Goal: Information Seeking & Learning: Understand process/instructions

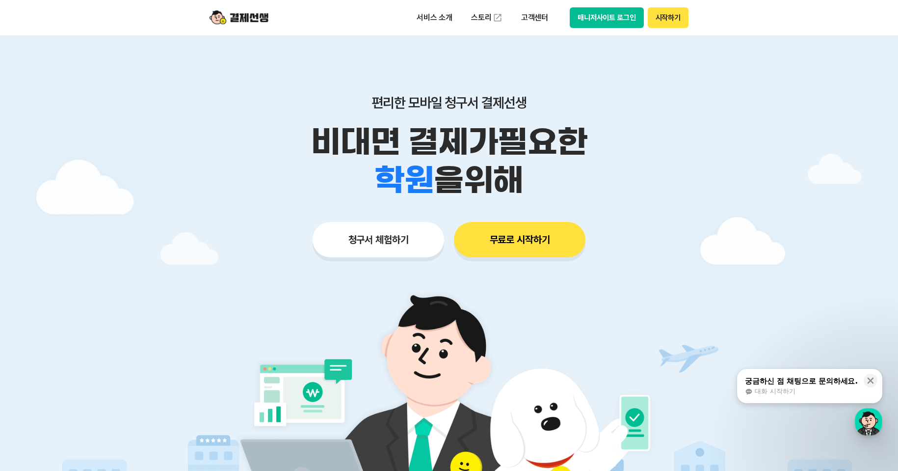
click at [593, 18] on button "매니저사이트 로그인" at bounding box center [607, 17] width 74 height 21
click at [530, 19] on p "고객센터" at bounding box center [534, 18] width 41 height 18
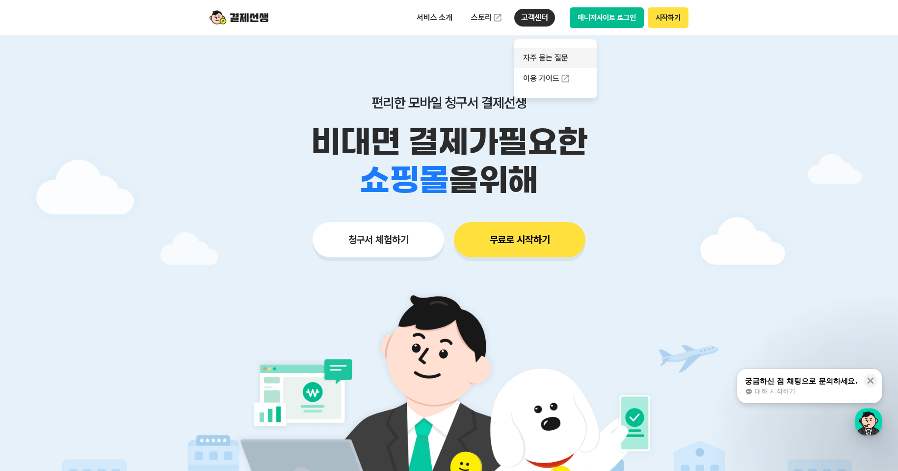
click at [556, 54] on link "자주 묻는 질문" at bounding box center [555, 58] width 82 height 20
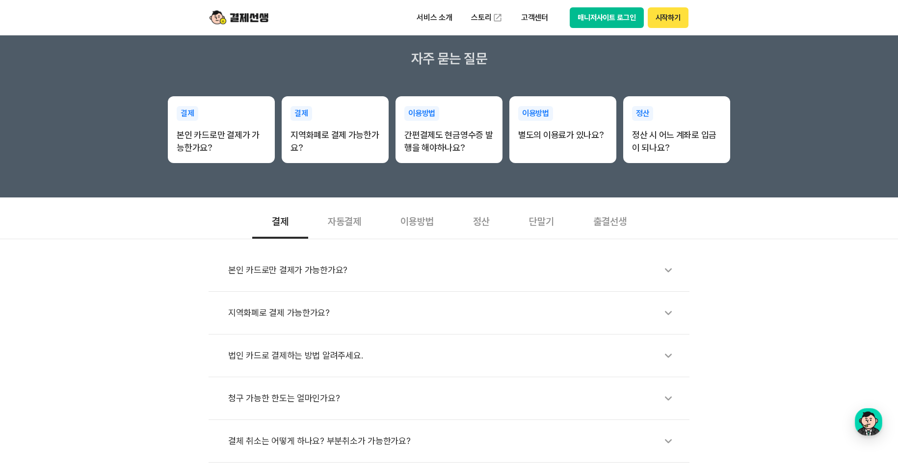
scroll to position [327, 0]
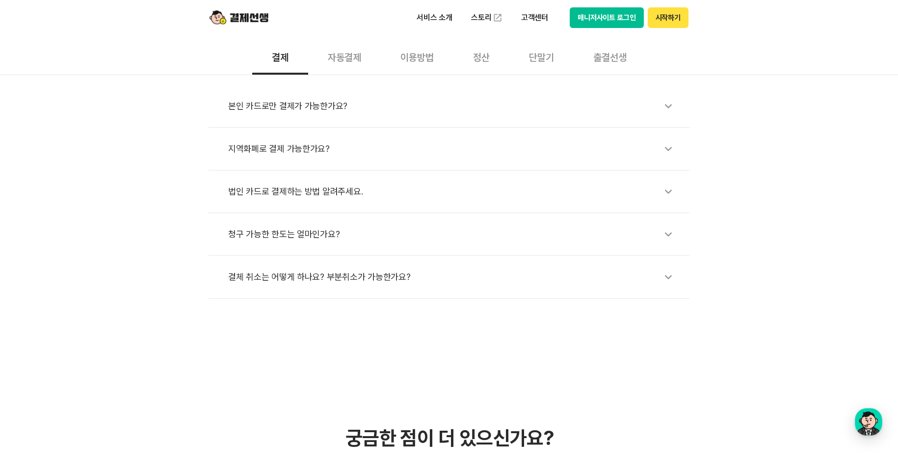
click at [668, 284] on icon at bounding box center [668, 276] width 23 height 23
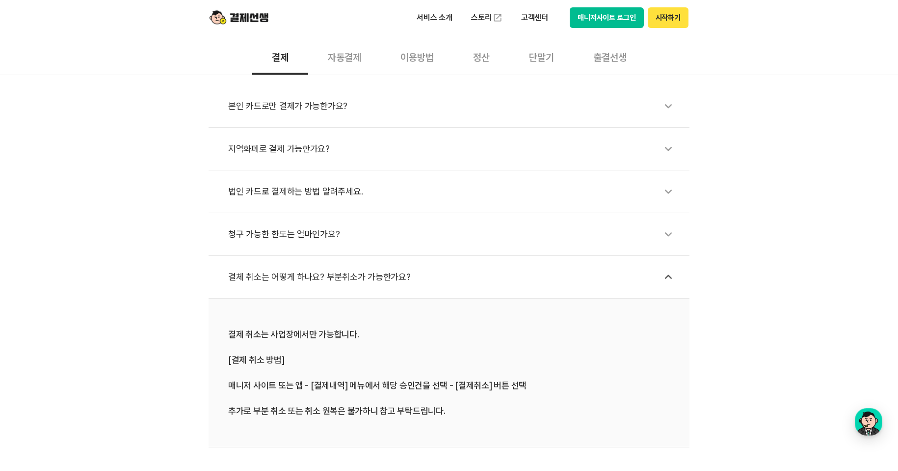
click at [435, 62] on div "이용방법" at bounding box center [417, 56] width 73 height 36
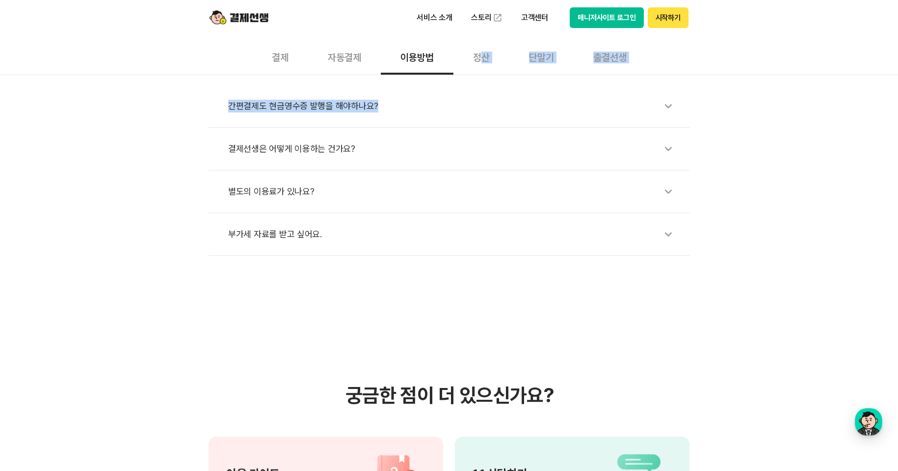
drag, startPoint x: 478, startPoint y: 63, endPoint x: 479, endPoint y: 119, distance: 56.4
click at [479, 119] on section "결제 자동결제 이용방법 정산 단말기 출결선생 간편결제도 현금영수증 발행을 해야하나요? 결제선생은 어떻게 이용하는 건가요? 별도의 이용료가 있나…" at bounding box center [449, 146] width 898 height 217
click at [743, 70] on section "결제 자동결제 이용방법 정산 단말기 출결선생 간편결제도 현금영수증 발행을 해야하나요? 결제선생은 어떻게 이용하는 건가요? 별도의 이용료가 있나…" at bounding box center [449, 146] width 898 height 217
click at [349, 51] on div "자동결제" at bounding box center [344, 56] width 73 height 36
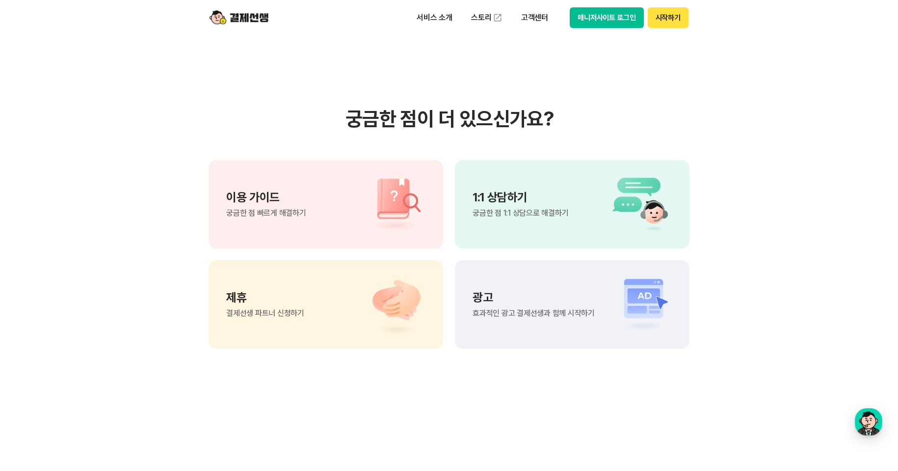
scroll to position [654, 0]
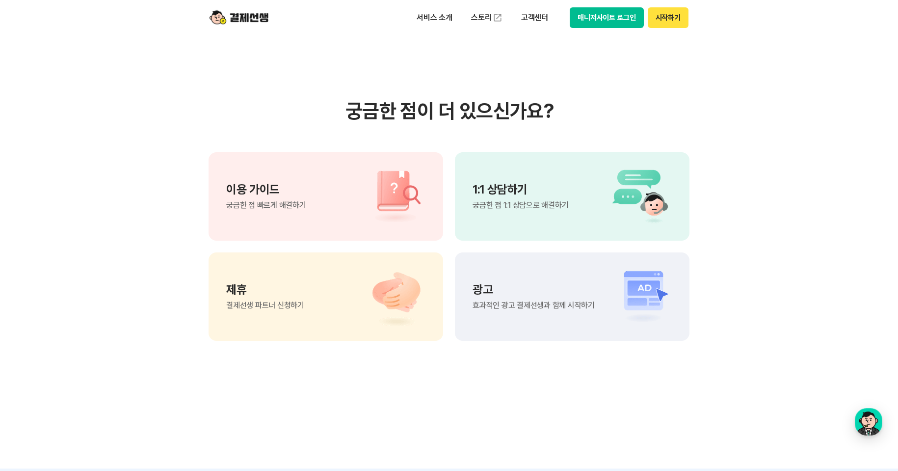
click at [526, 207] on span "궁금한 점 1:1 상담으로 해결하기" at bounding box center [521, 205] width 96 height 8
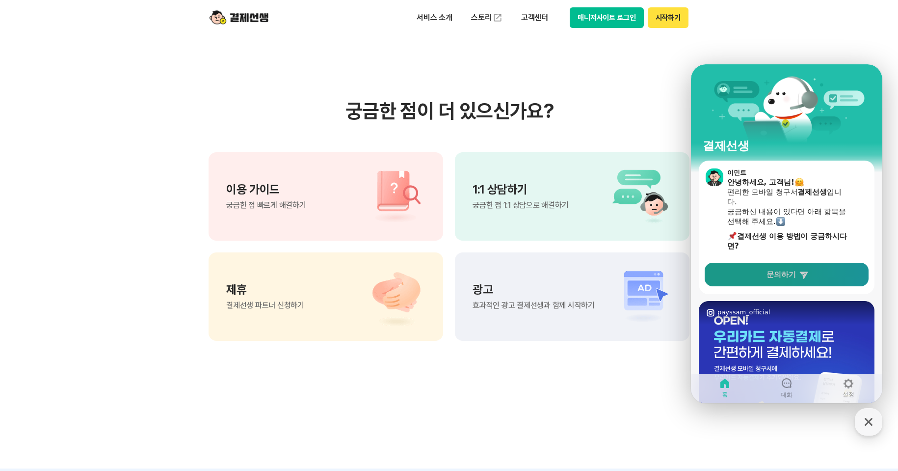
click at [789, 280] on link "문의하기" at bounding box center [787, 275] width 164 height 24
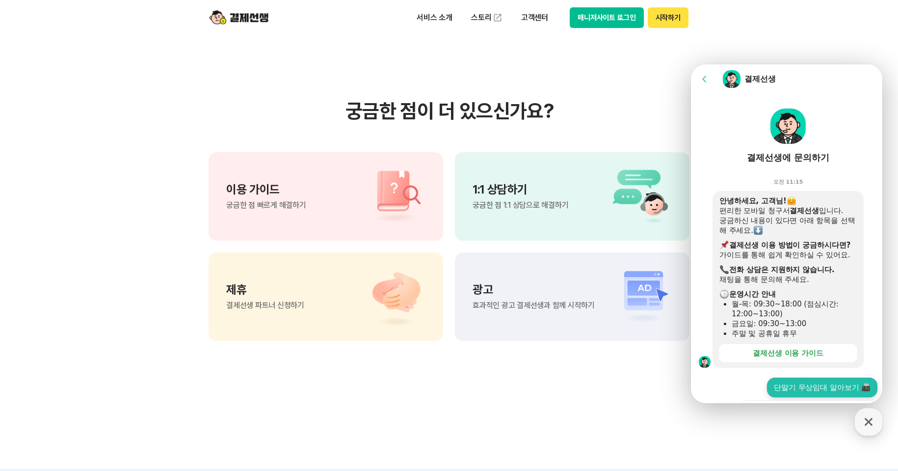
click at [795, 385] on button "단말기 무상임대 알아보기 📠" at bounding box center [822, 387] width 110 height 20
click at [799, 357] on div "결제선생 이용 가이드" at bounding box center [788, 353] width 71 height 10
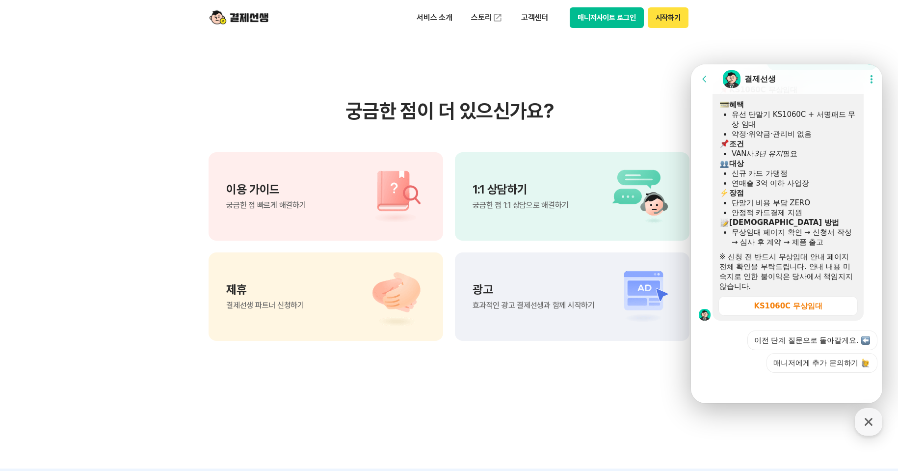
scroll to position [818, 0]
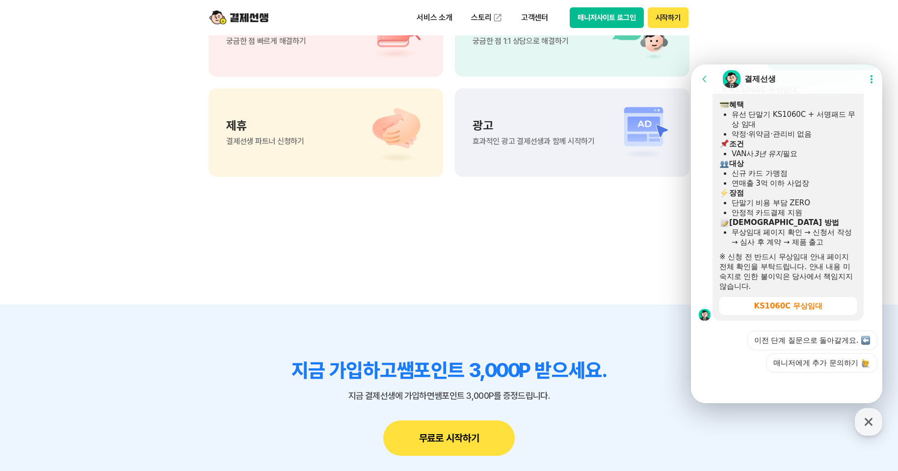
click at [792, 382] on div at bounding box center [788, 385] width 194 height 26
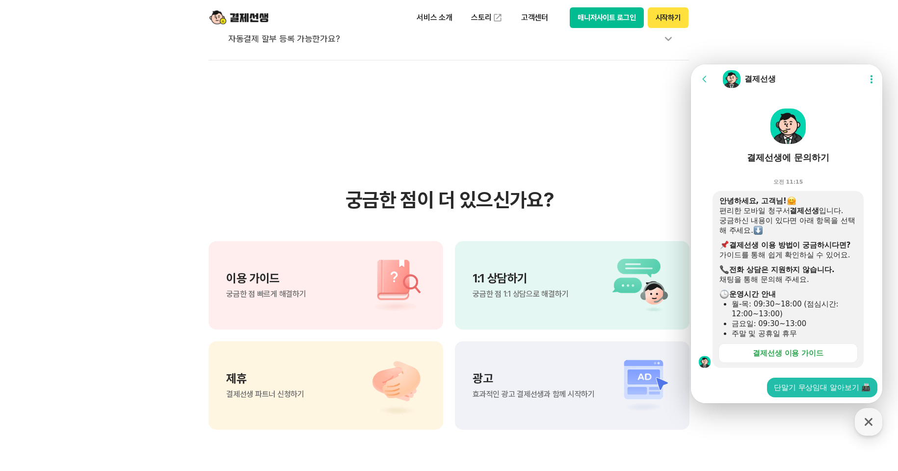
scroll to position [327, 0]
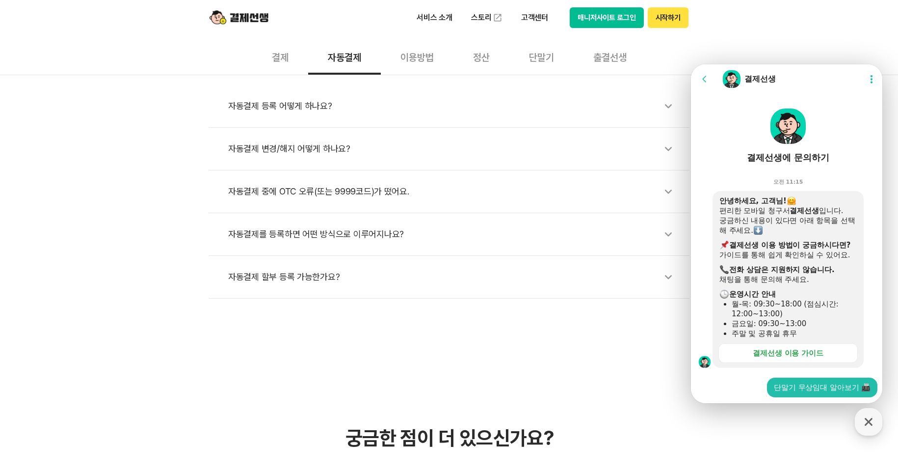
click at [791, 142] on img at bounding box center [787, 125] width 35 height 35
click at [792, 155] on div "결제선생에 문의하기" at bounding box center [788, 158] width 82 height 12
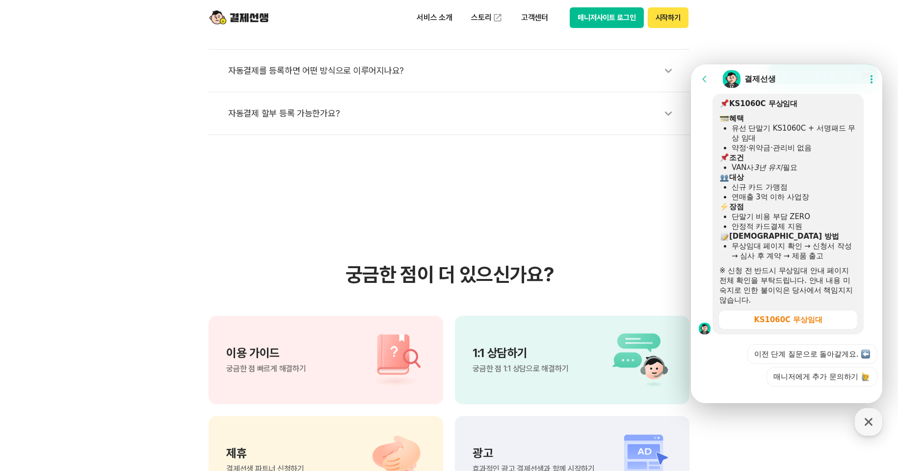
scroll to position [327, 0]
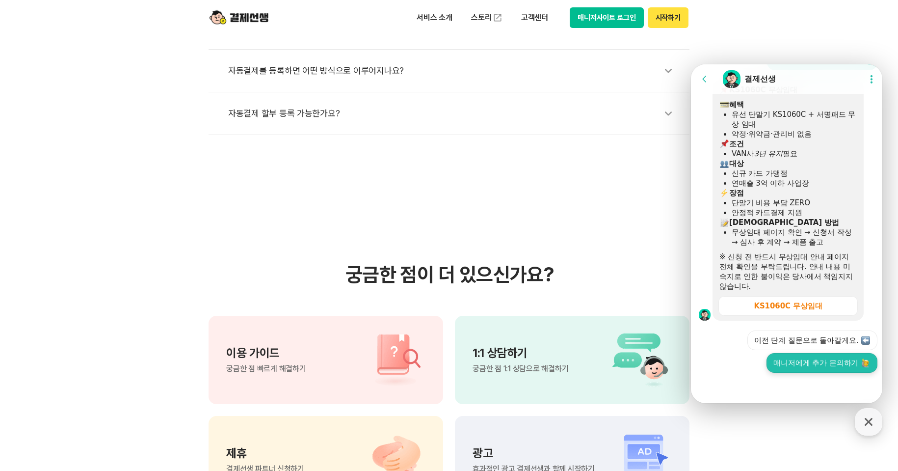
click at [843, 366] on button "매니저에게 추가 문의하기" at bounding box center [821, 363] width 111 height 20
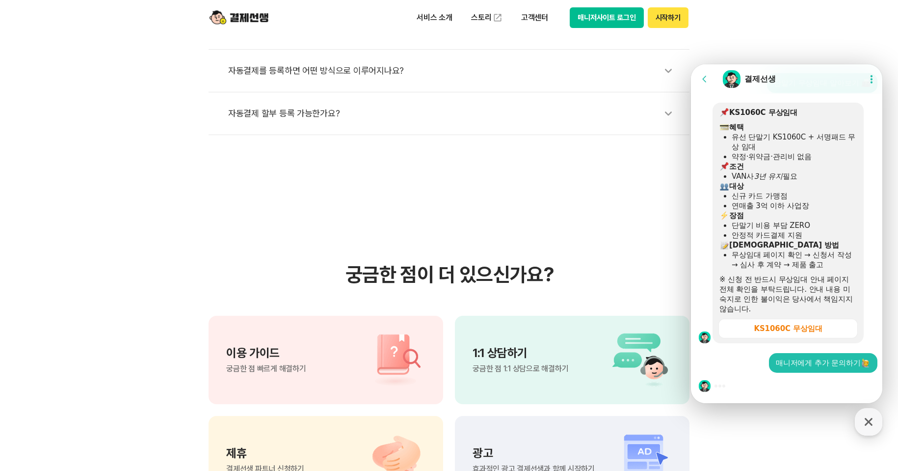
click at [767, 383] on div at bounding box center [788, 385] width 194 height 26
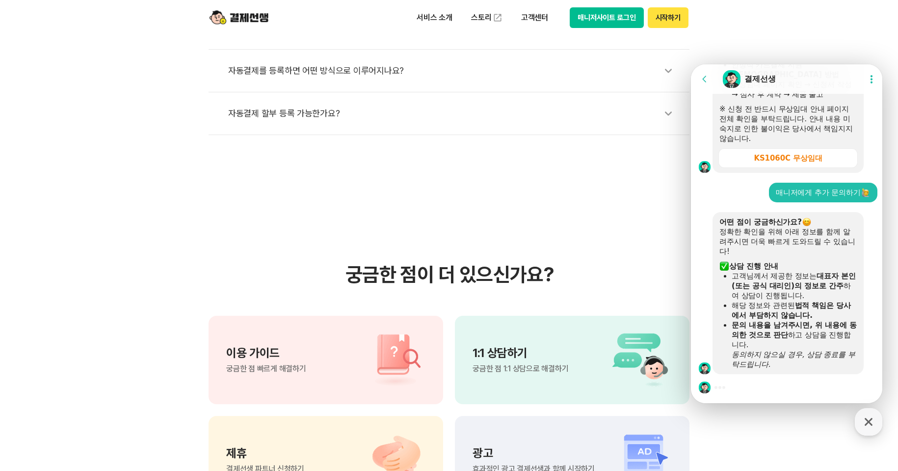
scroll to position [639, 0]
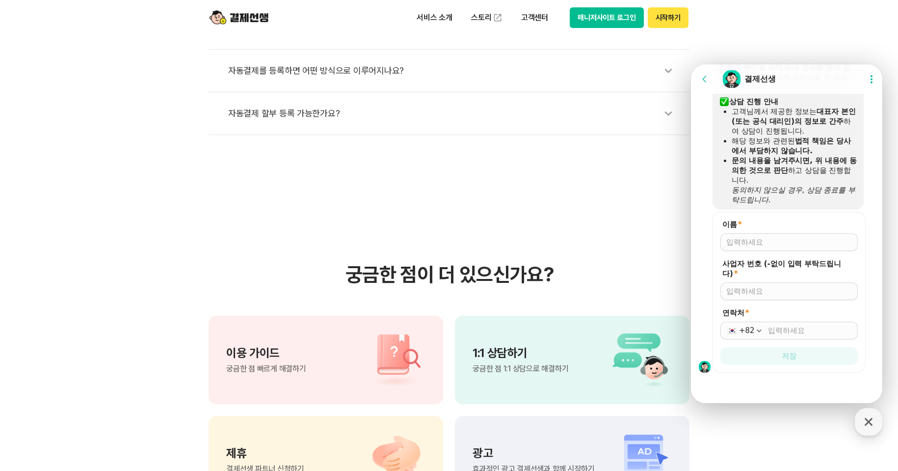
click at [706, 80] on icon at bounding box center [705, 79] width 10 height 10
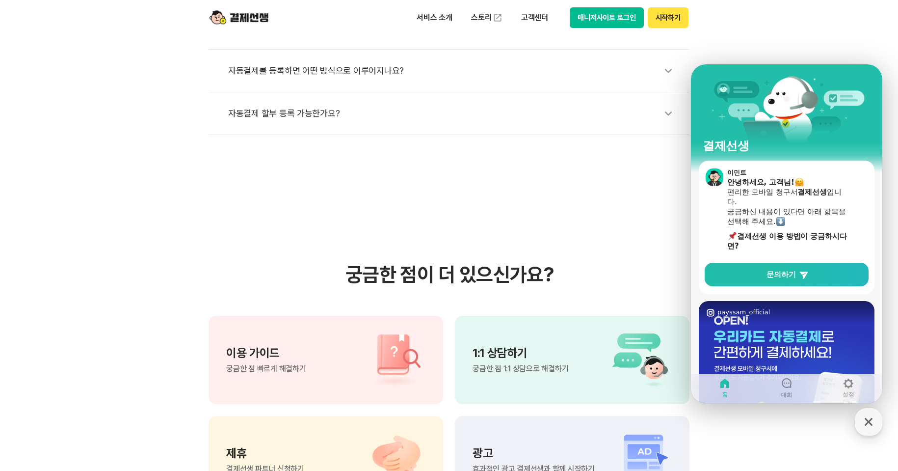
click at [719, 19] on header "서비스 소개 스토리 고객센터 매니저사이트 로그인 시작하기" at bounding box center [449, 17] width 898 height 35
click at [625, 19] on button "매니저사이트 로그인" at bounding box center [607, 17] width 74 height 21
